Goal: Transaction & Acquisition: Book appointment/travel/reservation

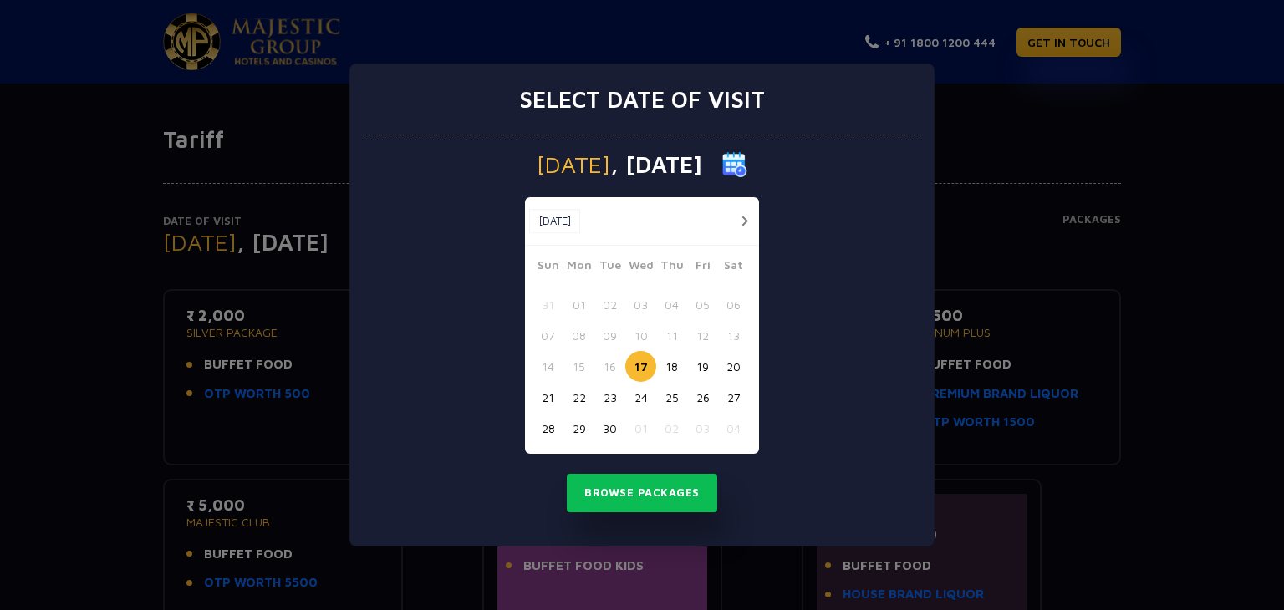
click at [742, 222] on button "button" at bounding box center [744, 221] width 21 height 21
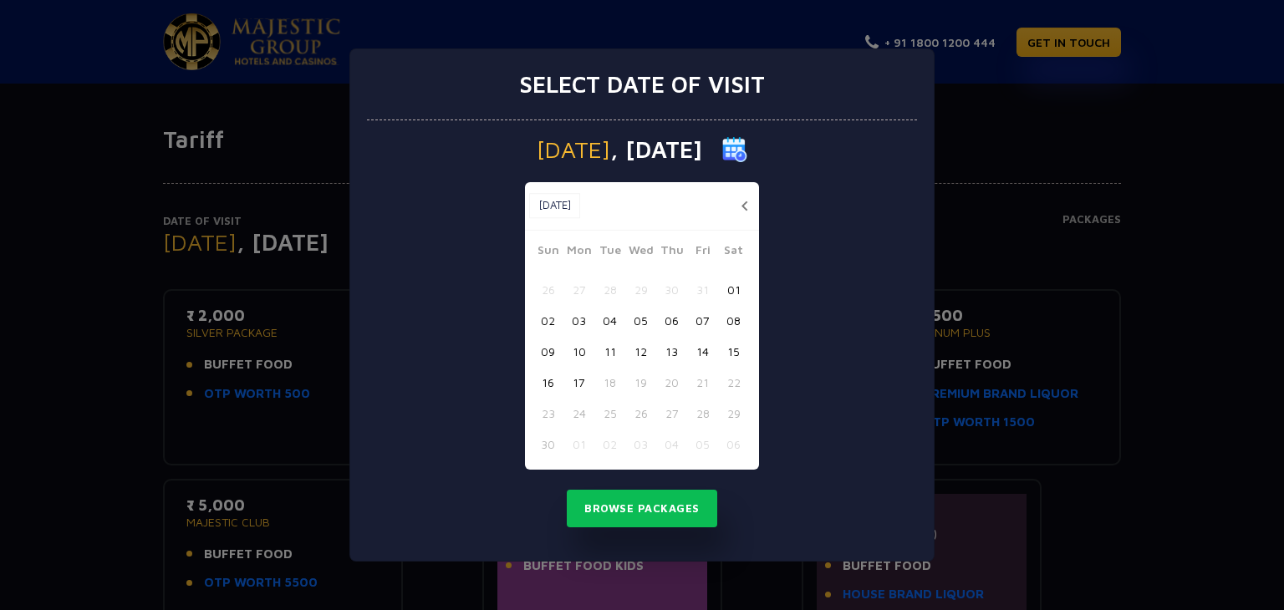
click at [583, 319] on button "03" at bounding box center [578, 320] width 31 height 31
click at [628, 505] on button "Browse Packages" at bounding box center [642, 509] width 150 height 38
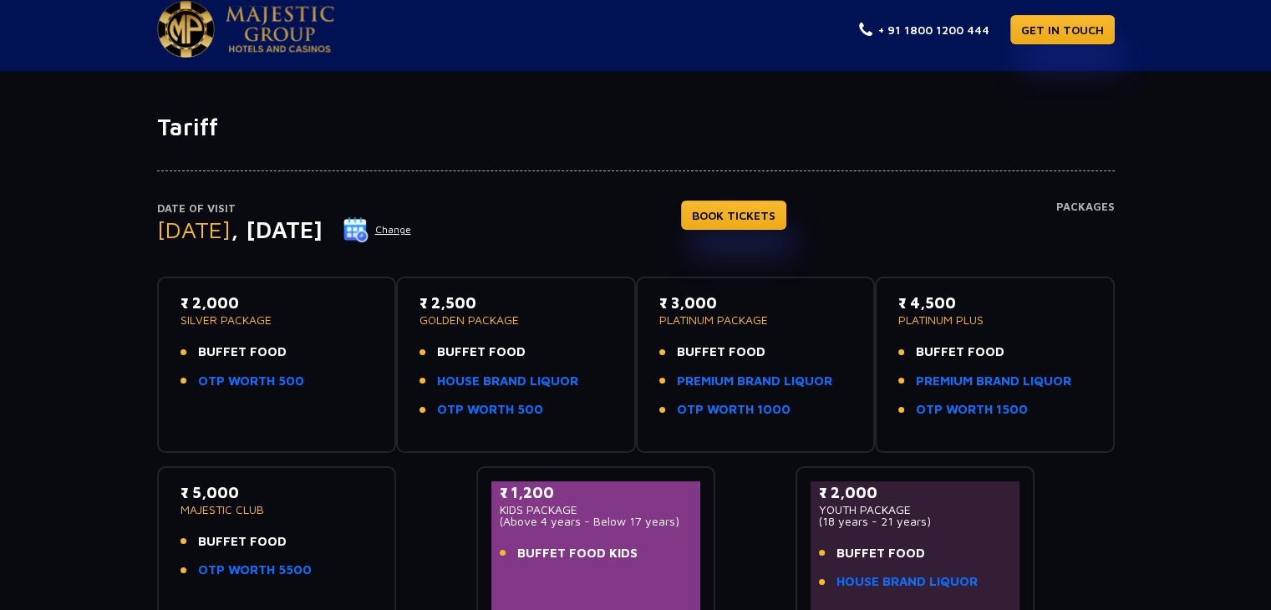
scroll to position [9, 0]
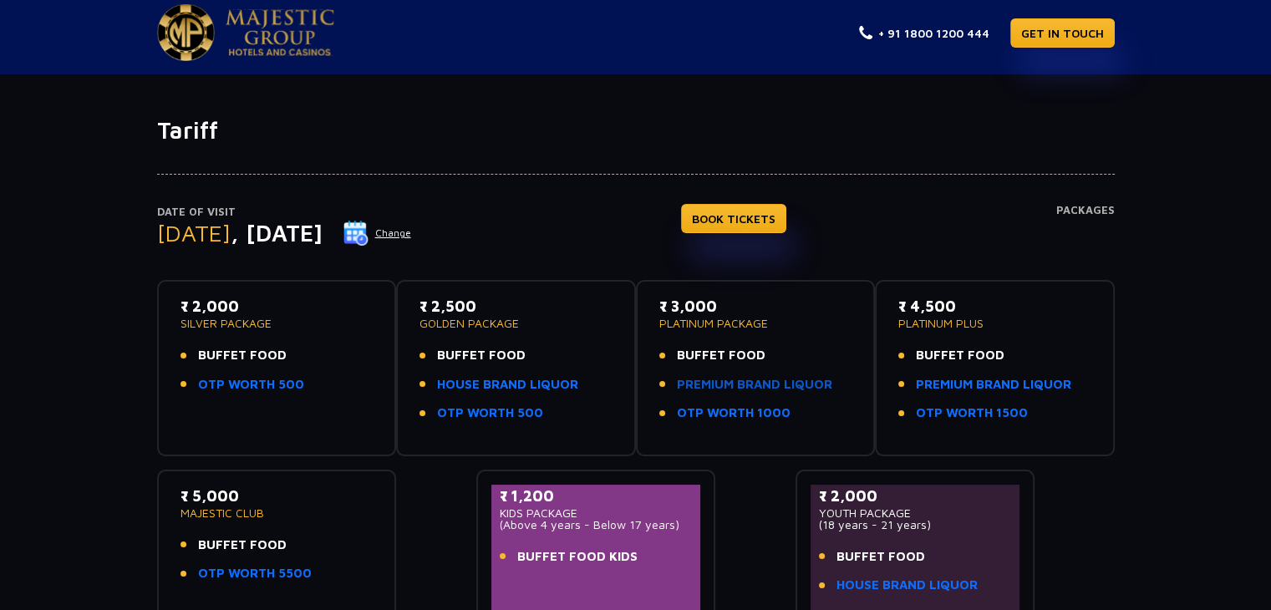
click at [737, 379] on link "PREMIUM BRAND LIQUOR" at bounding box center [754, 384] width 155 height 19
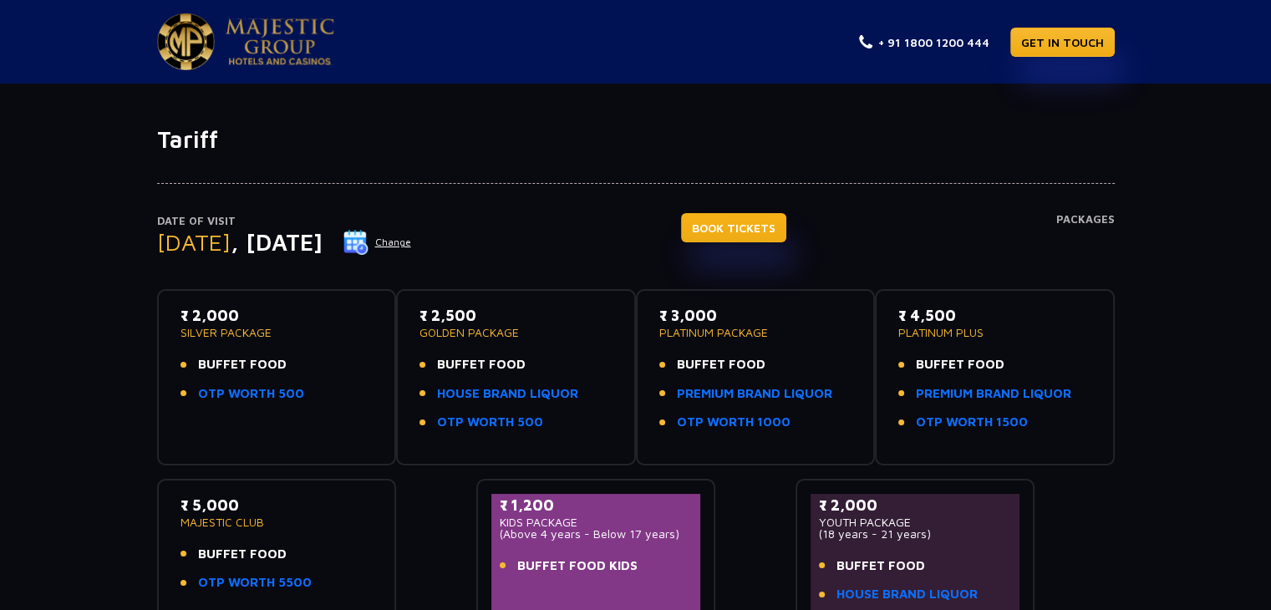
click at [753, 222] on link "BOOK TICKETS" at bounding box center [733, 227] width 105 height 29
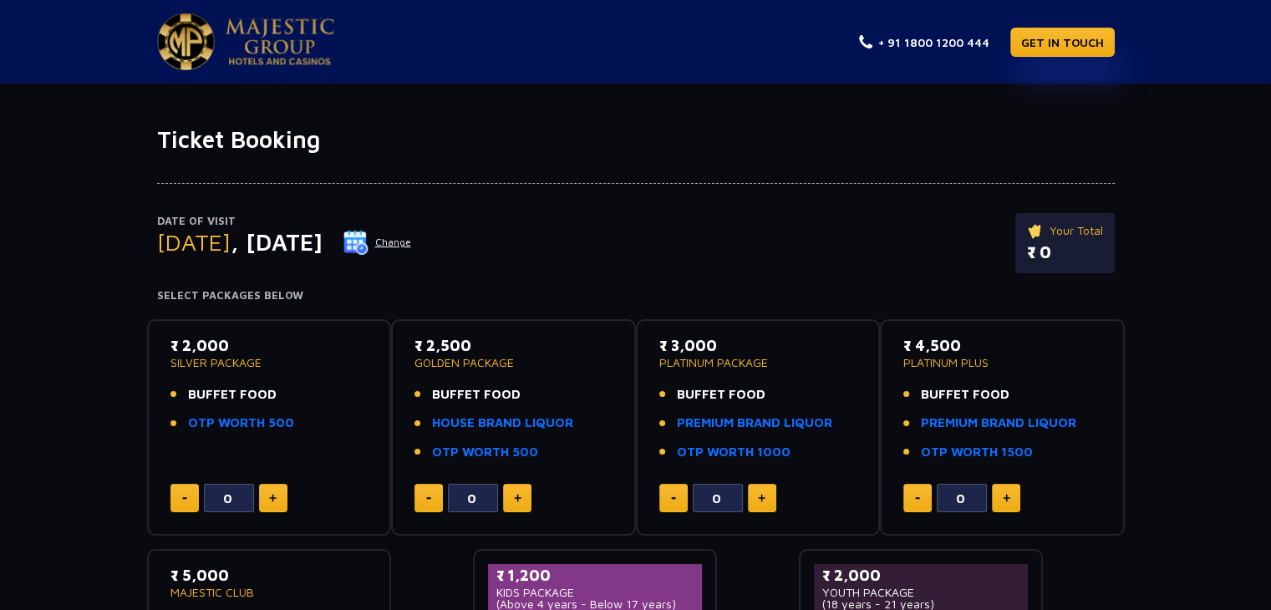
click at [761, 495] on img at bounding box center [762, 498] width 8 height 8
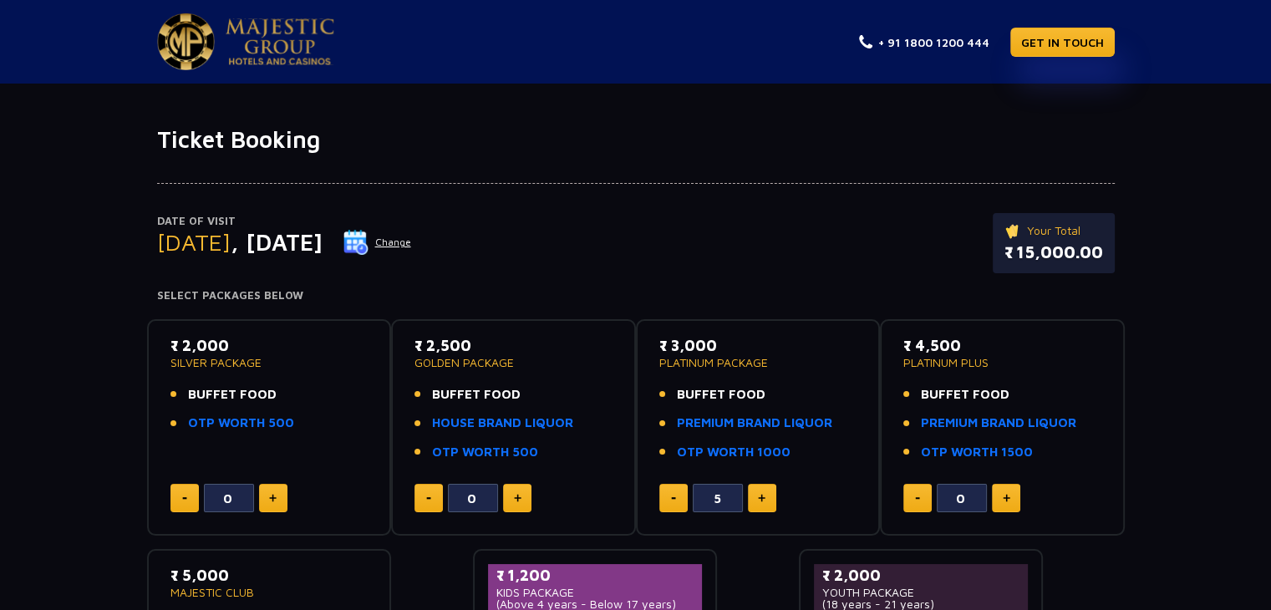
click at [761, 495] on img at bounding box center [762, 498] width 8 height 8
click at [670, 499] on button at bounding box center [673, 498] width 28 height 28
type input "6"
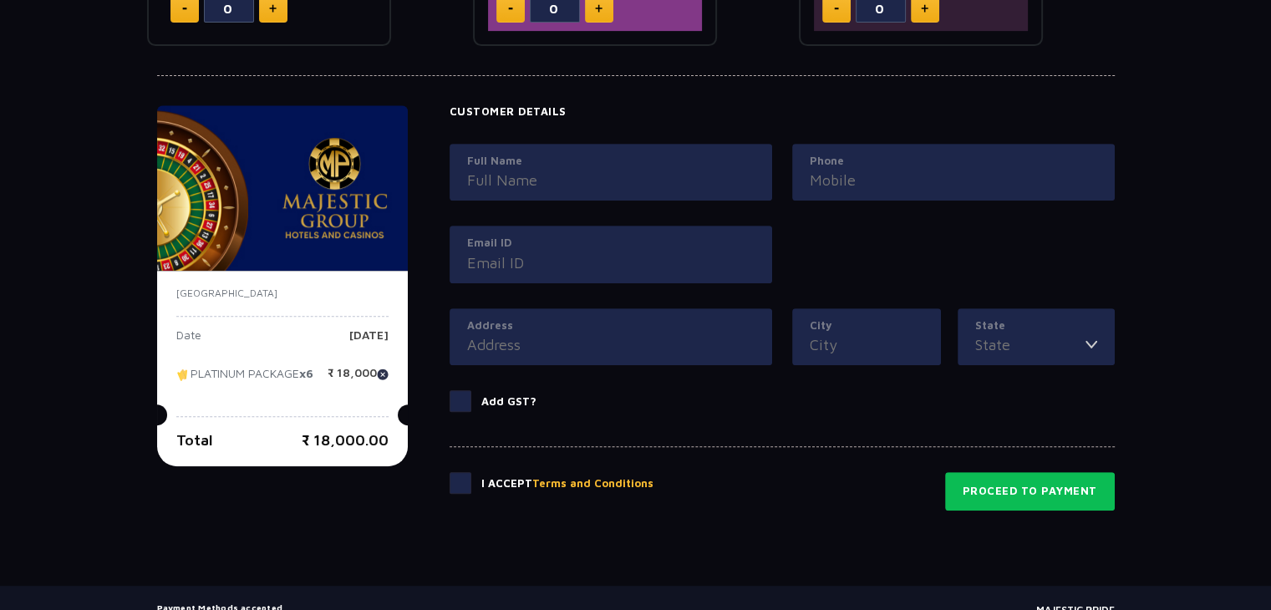
scroll to position [802, 0]
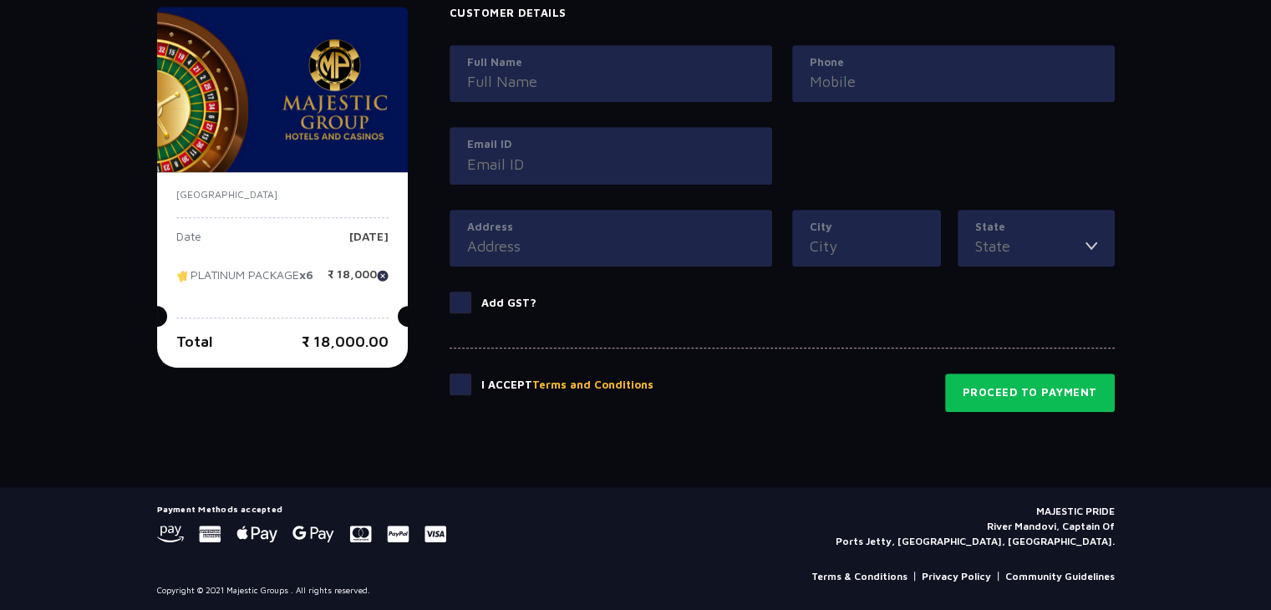
click at [459, 375] on span at bounding box center [461, 385] width 22 height 22
click at [0, 0] on input "checkbox" at bounding box center [0, 0] width 0 height 0
click at [1016, 384] on button "Proceed to Payment" at bounding box center [1030, 393] width 170 height 38
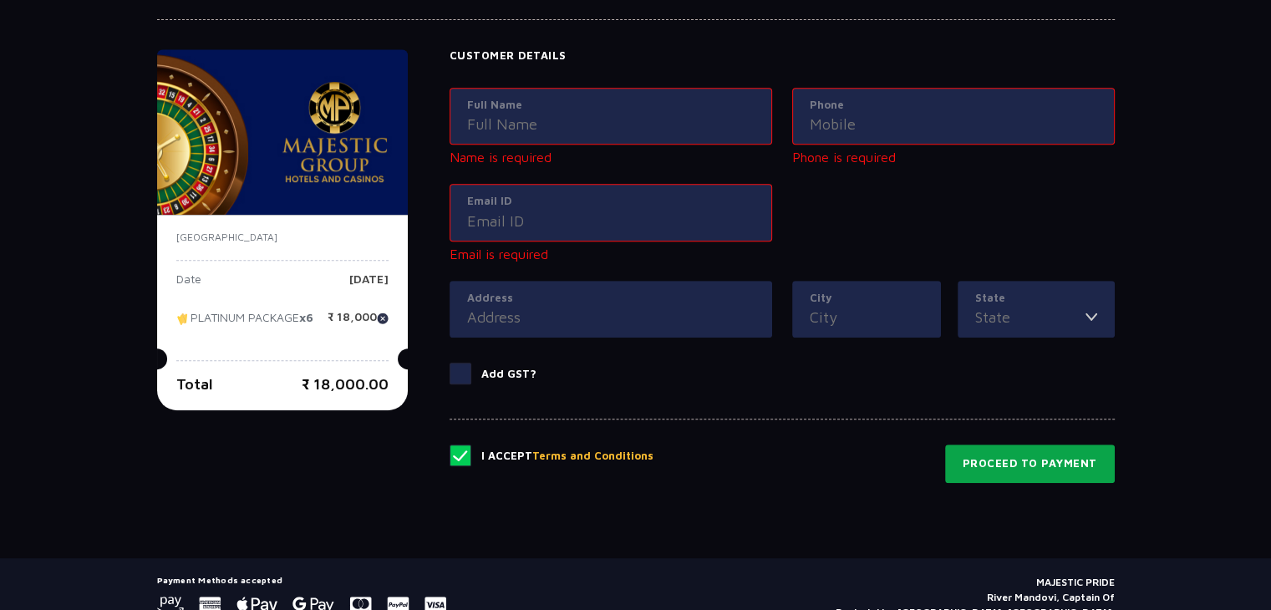
scroll to position [761, 0]
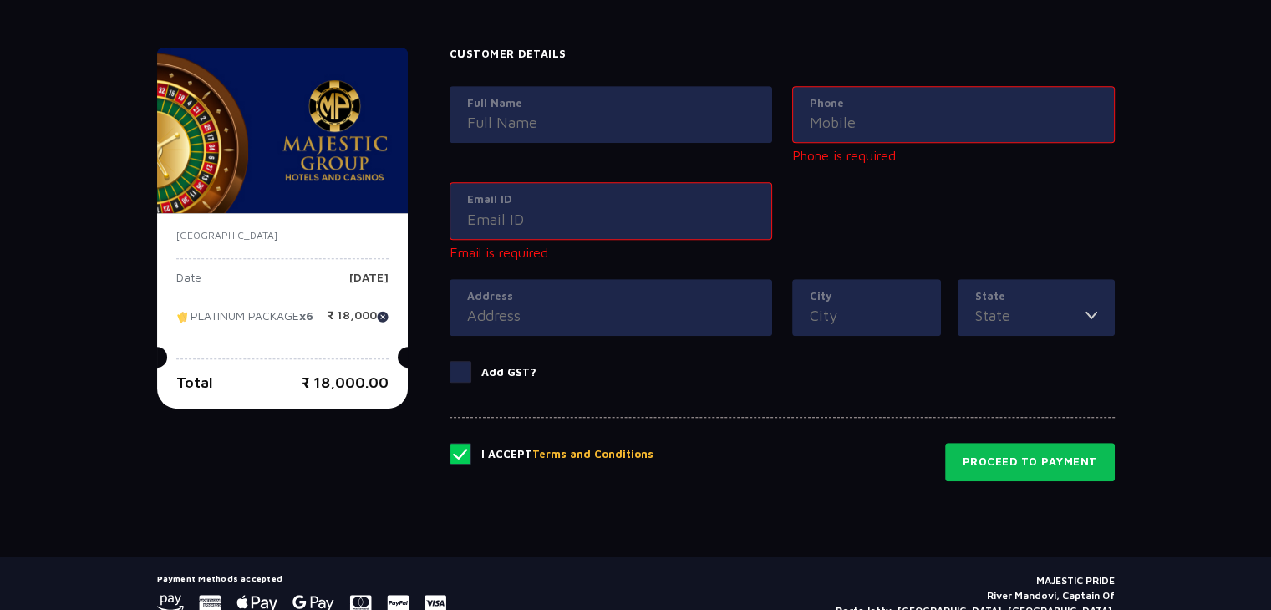
click at [555, 123] on input "Full Name" at bounding box center [611, 122] width 288 height 23
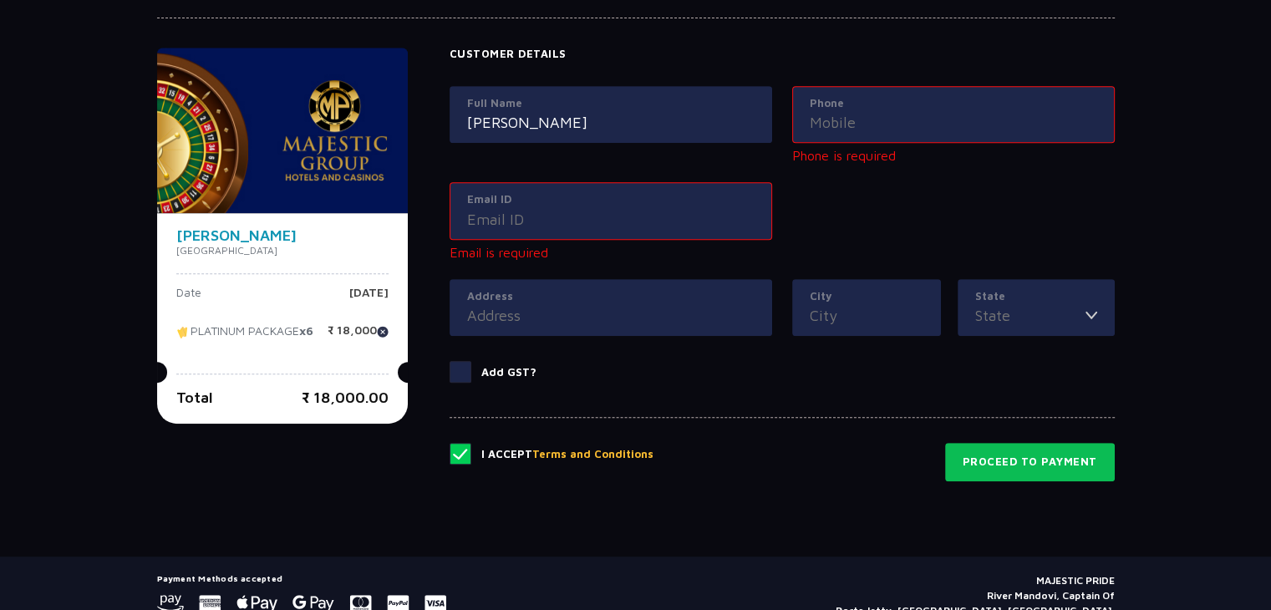
type input "[PERSON_NAME]"
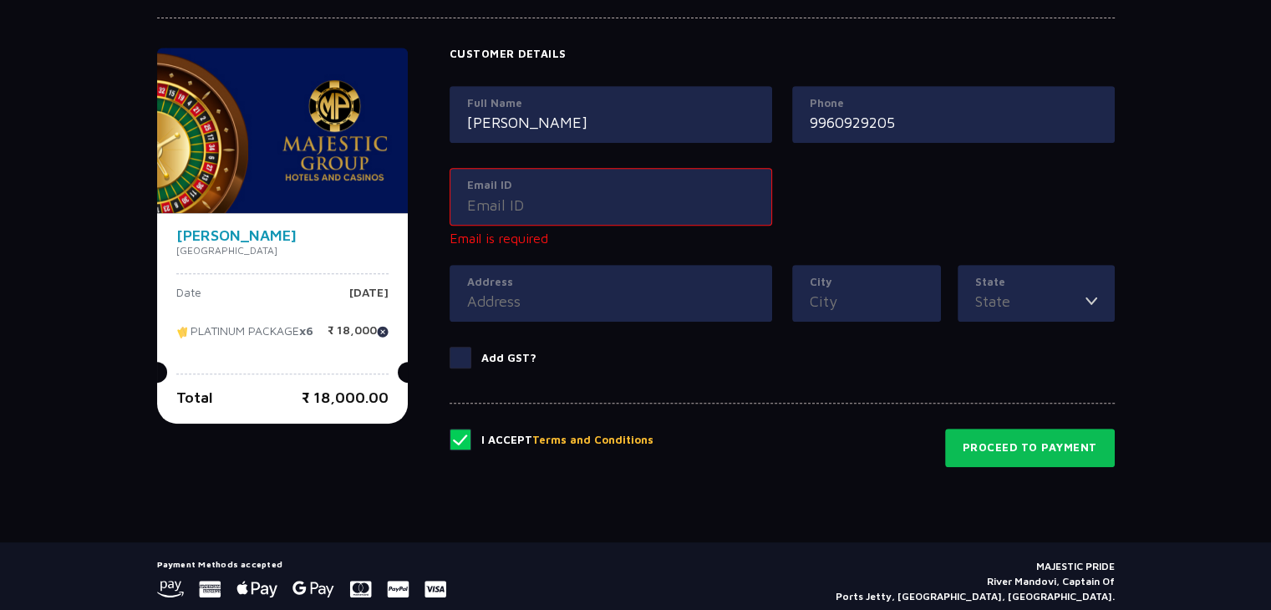
type input "9960929205"
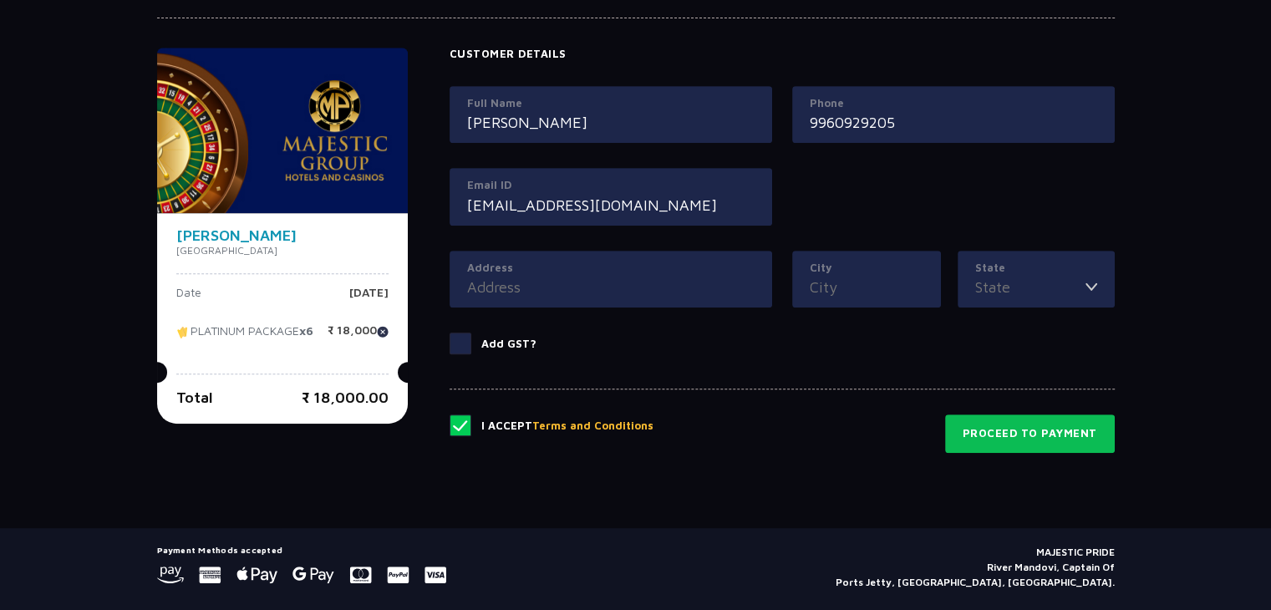
type input "[EMAIL_ADDRESS][DOMAIN_NAME]"
click at [873, 358] on div "Customer Details Full Name [PERSON_NAME] Phone [PHONE_NUMBER] Email ID [EMAIL_A…" at bounding box center [782, 211] width 665 height 327
click at [987, 420] on button "Proceed to Payment" at bounding box center [1030, 434] width 170 height 38
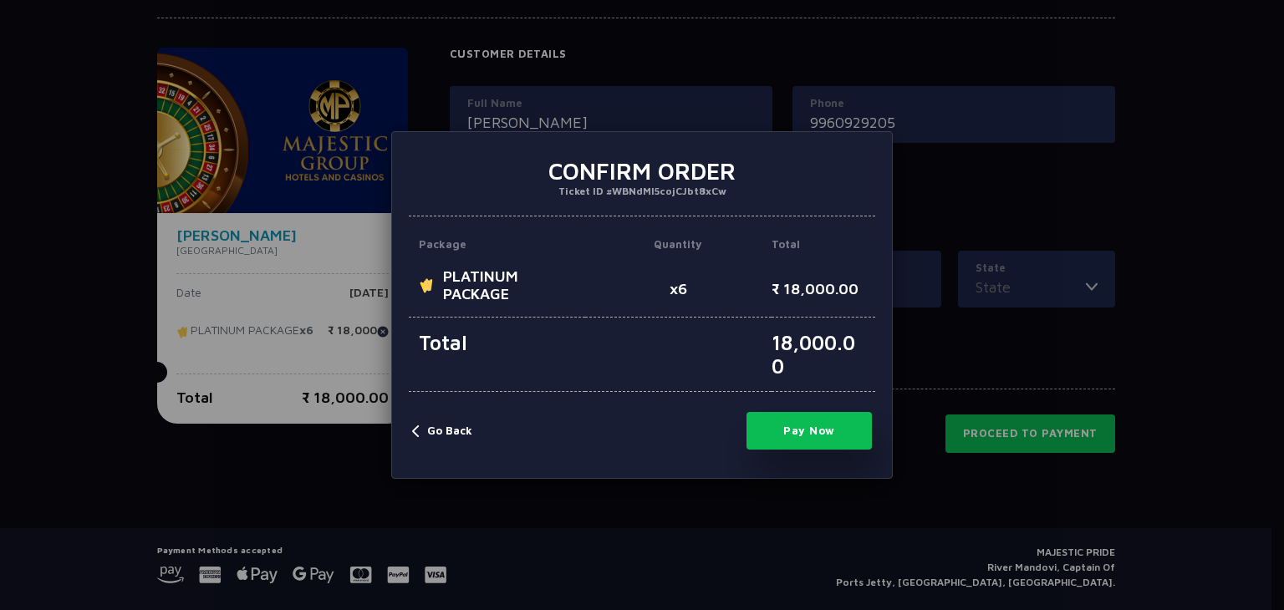
click at [443, 425] on button "Go Back" at bounding box center [442, 431] width 60 height 17
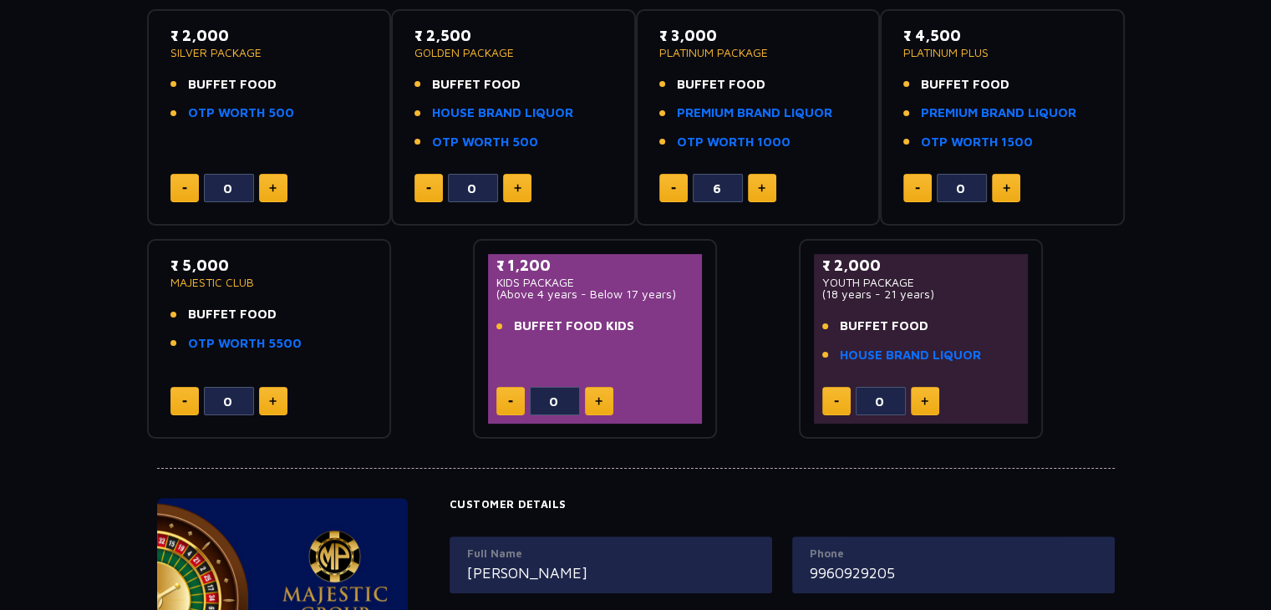
scroll to position [0, 0]
